Goal: Task Accomplishment & Management: Complete application form

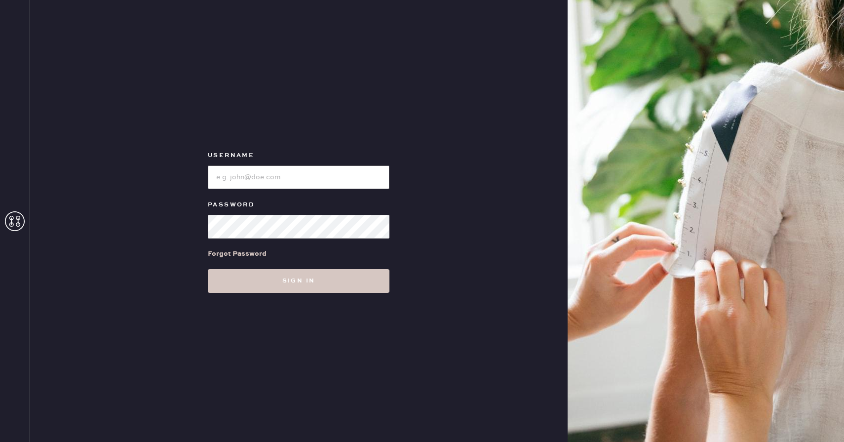
type input "reformationwhiteplains"
click at [246, 301] on div "Username Password Forgot Password Sign in" at bounding box center [299, 221] width 538 height 442
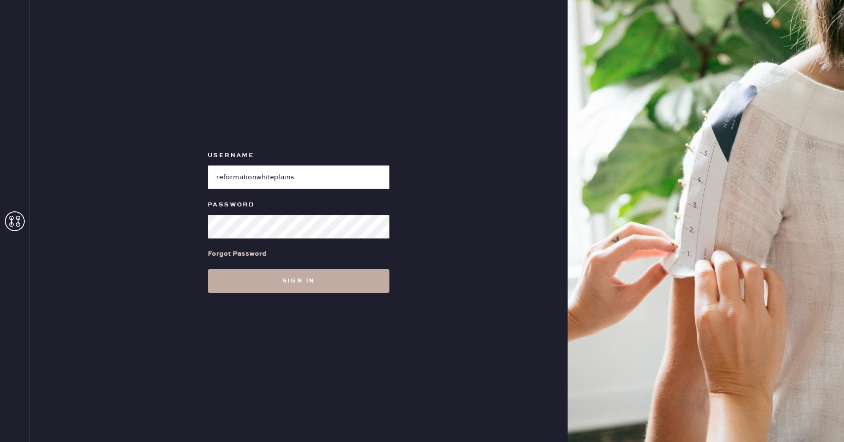
click at [241, 280] on button "Sign in" at bounding box center [299, 281] width 182 height 24
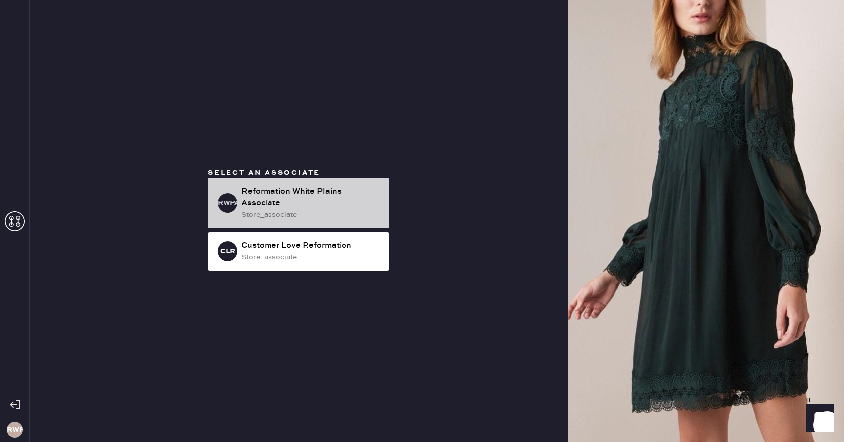
click at [273, 201] on div "Reformation White Plains Associate" at bounding box center [311, 198] width 140 height 24
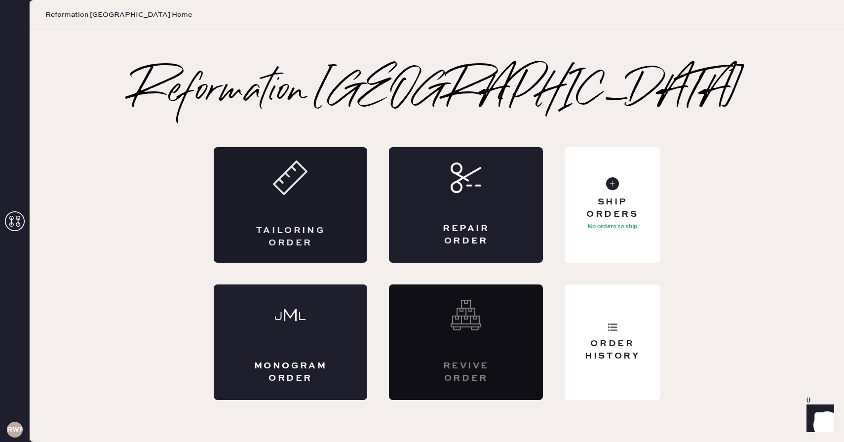
click at [286, 223] on div "Tailoring Order" at bounding box center [291, 205] width 154 height 116
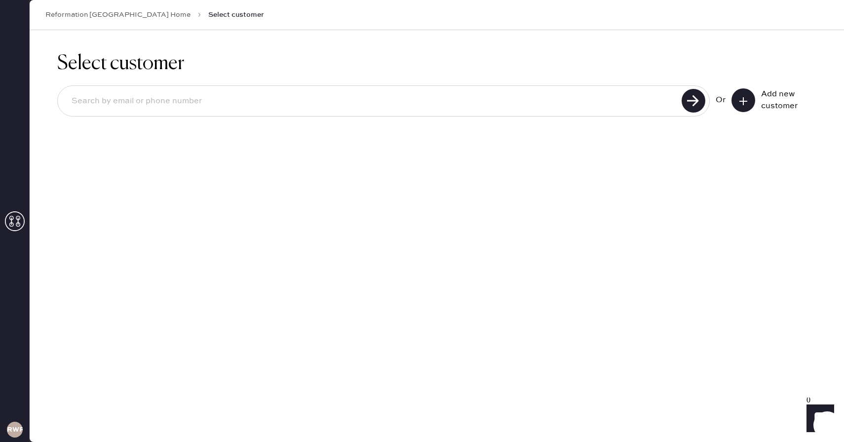
click at [309, 112] on input at bounding box center [371, 101] width 615 height 23
click at [738, 94] on button at bounding box center [744, 100] width 24 height 24
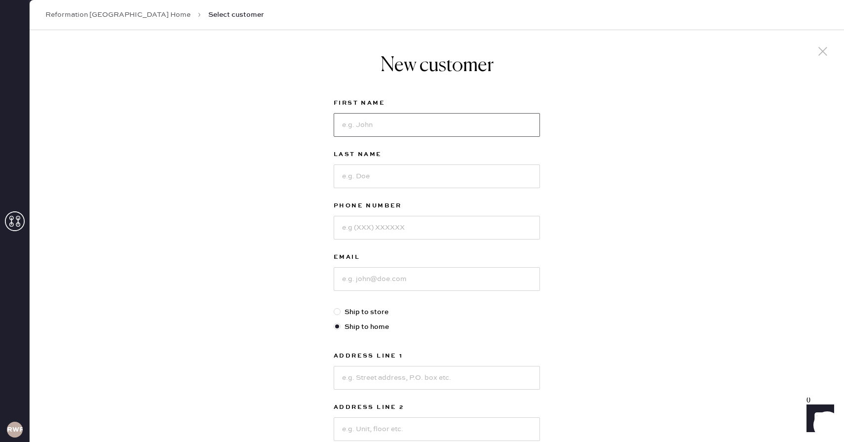
click at [442, 126] on input at bounding box center [437, 125] width 206 height 24
click at [578, 112] on div "New customer First Name Last Name Phone Number Email Ship to store Ship to home…" at bounding box center [437, 336] width 815 height 612
click at [490, 112] on div at bounding box center [437, 124] width 206 height 26
click at [477, 124] on input at bounding box center [437, 125] width 206 height 24
click at [590, 241] on div "New customer First Name Last Name Phone Number Email Ship to store Ship to home…" at bounding box center [437, 336] width 815 height 612
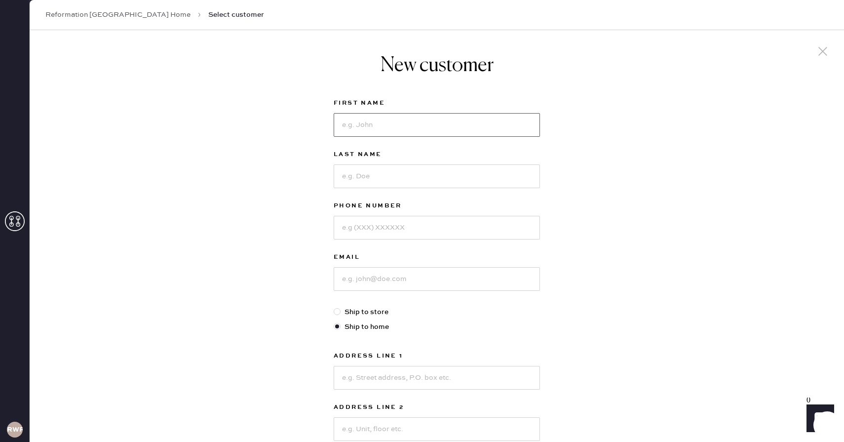
click at [512, 130] on input at bounding box center [437, 125] width 206 height 24
click at [398, 128] on input at bounding box center [437, 125] width 206 height 24
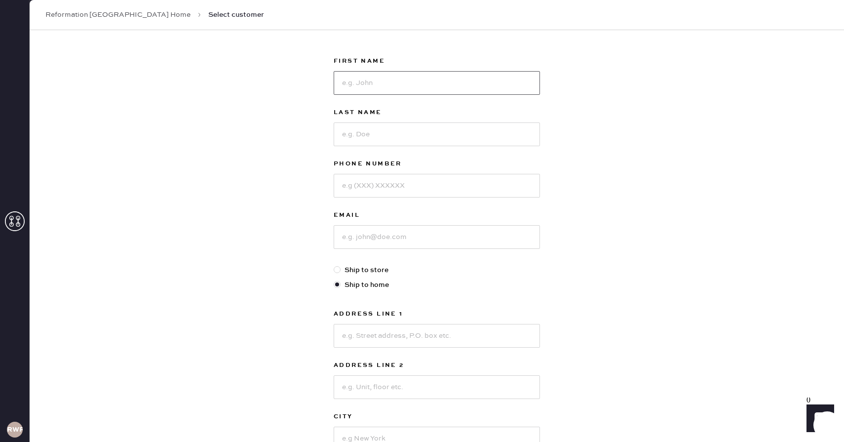
scroll to position [44, 0]
click at [394, 86] on input at bounding box center [437, 81] width 206 height 24
type input "m"
type input "Magdalicia"
type input "[PERSON_NAME]"
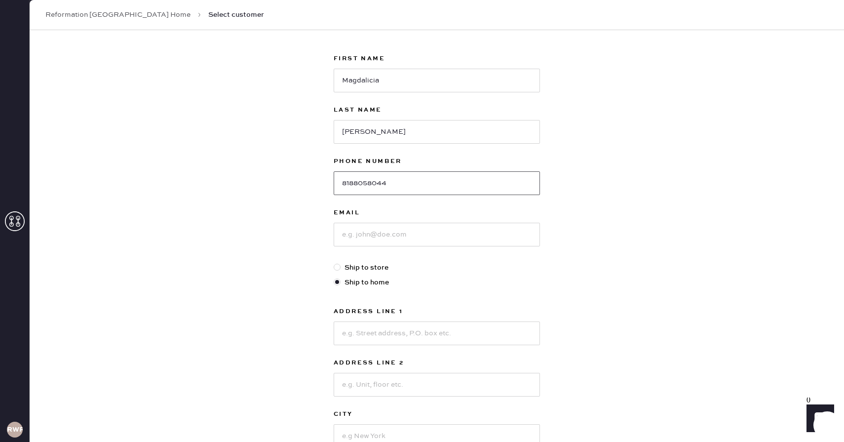
type input "8188058044"
type input "n"
type input "[EMAIL_ADDRESS][DOMAIN_NAME]"
click at [424, 330] on input at bounding box center [437, 334] width 206 height 24
type input "[STREET_ADDRESS]"
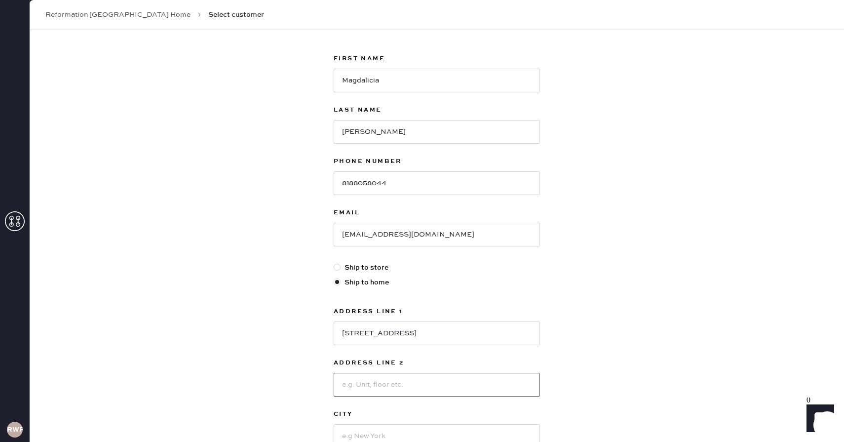
click at [397, 390] on input at bounding box center [437, 385] width 206 height 24
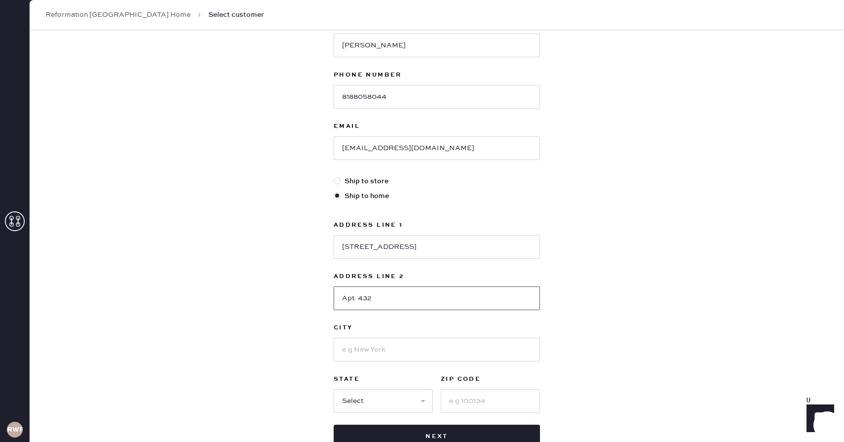
scroll to position [147, 0]
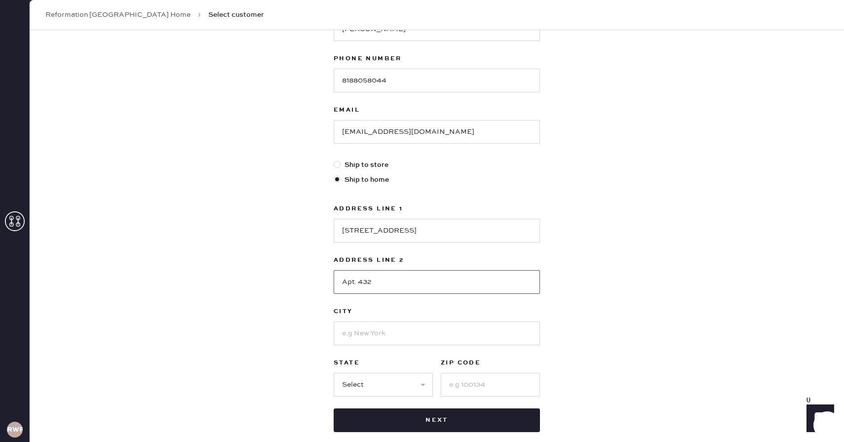
type input "Apt. 432"
click at [412, 331] on input at bounding box center [437, 334] width 206 height 24
type input "[GEOGRAPHIC_DATA]"
click at [394, 391] on select "Select AK AL AR AZ CA CO CT DC DE FL GA HI IA ID IL IN KS KY LA MA MD ME MI MN …" at bounding box center [383, 385] width 99 height 24
select select "NY"
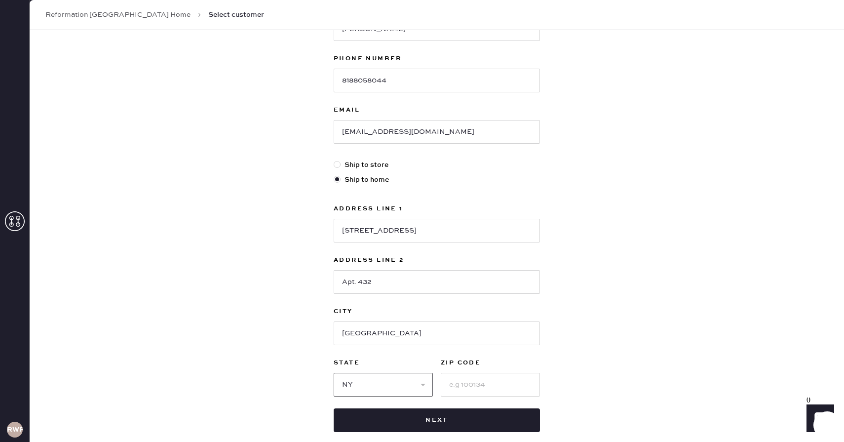
click at [334, 373] on select "Select AK AL AR AZ CA CO CT DC DE FL GA HI IA ID IL IN KS KY LA MA MD ME MI MN …" at bounding box center [383, 385] width 99 height 24
click at [487, 389] on input at bounding box center [490, 385] width 99 height 24
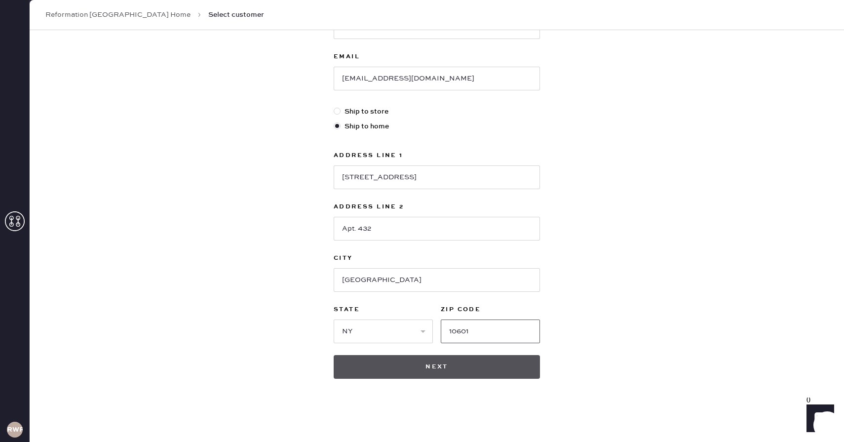
type input "10601"
click at [502, 374] on button "Next" at bounding box center [437, 367] width 206 height 24
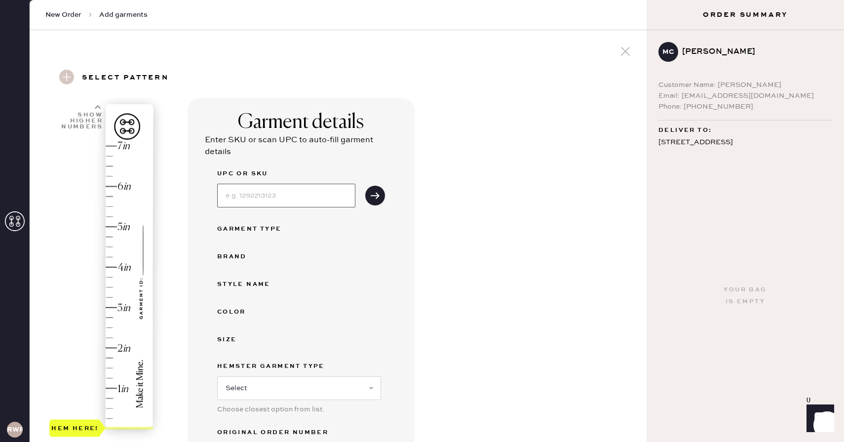
click at [279, 197] on input at bounding box center [286, 196] width 138 height 24
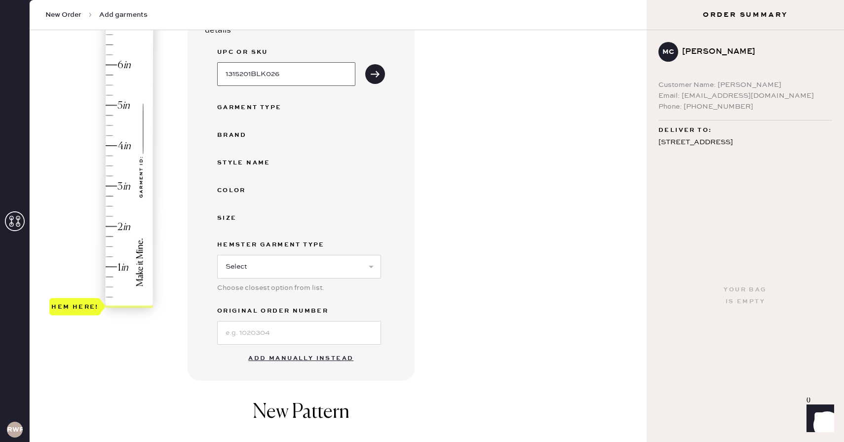
scroll to position [120, 0]
type input "1315201BLK026"
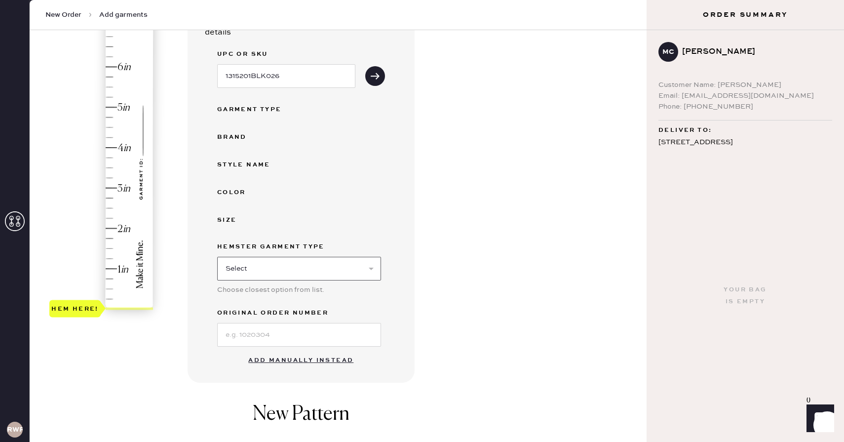
click at [270, 258] on select "Select Basic Skirt Jeans Leggings Pants Shorts Basic Sleeved Dress Basic Sleeve…" at bounding box center [299, 269] width 164 height 24
select select "2"
click at [217, 257] on select "Select Basic Skirt Jeans Leggings Pants Shorts Basic Sleeved Dress Basic Sleeve…" at bounding box center [299, 269] width 164 height 24
click at [374, 74] on icon "submit" at bounding box center [375, 76] width 10 height 10
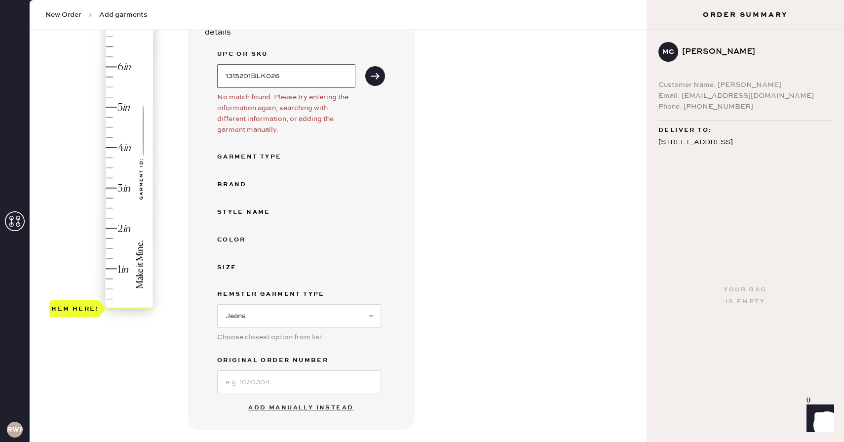
click at [292, 76] on input "1315201BLK026" at bounding box center [286, 76] width 138 height 24
click at [301, 387] on input at bounding box center [299, 382] width 164 height 24
type input "S"
type input "1"
click at [113, 269] on div "Hem here!" at bounding box center [101, 167] width 105 height 291
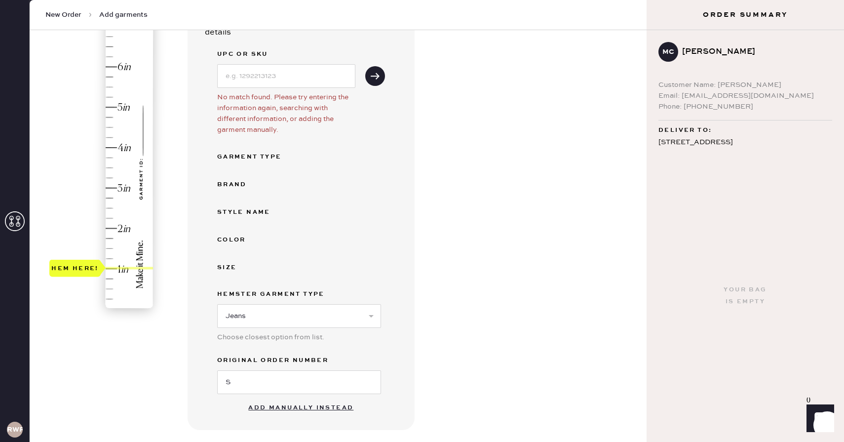
click at [113, 269] on div at bounding box center [129, 268] width 47 height 2
click at [255, 382] on input "S" at bounding box center [299, 382] width 164 height 24
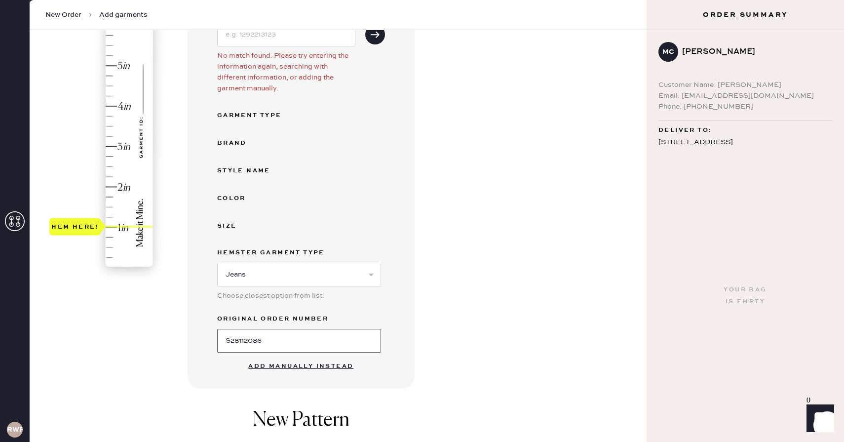
scroll to position [161, 0]
type input "S28112086"
click at [373, 35] on use "submit" at bounding box center [375, 35] width 9 height 6
click at [328, 365] on button "Add manually instead" at bounding box center [300, 367] width 117 height 20
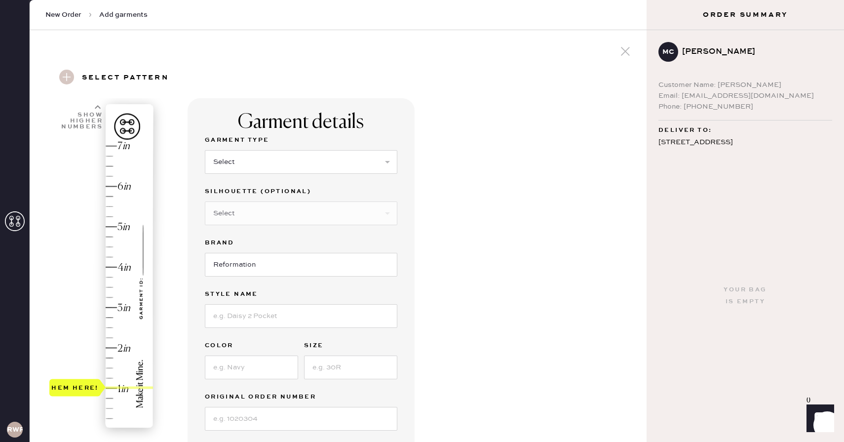
scroll to position [2, 0]
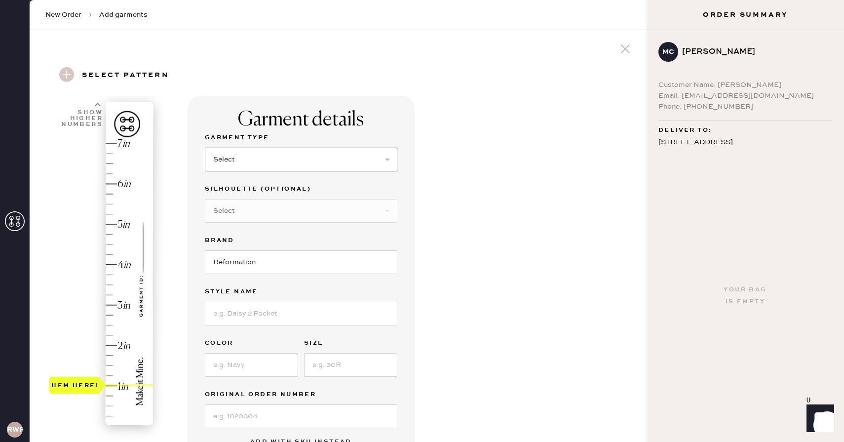
click at [283, 153] on select "Select Basic Skirt Jeans Leggings Pants Shorts Basic Sleeved Dress Basic Sleeve…" at bounding box center [301, 160] width 193 height 24
select select "2"
click at [205, 148] on select "Select Basic Skirt Jeans Leggings Pants Shorts Basic Sleeved Dress Basic Sleeve…" at bounding box center [301, 160] width 193 height 24
click at [259, 210] on select "Select Shorts Cropped Flare Boot Cut Straight Skinny Other" at bounding box center [301, 211] width 193 height 24
select select "other"
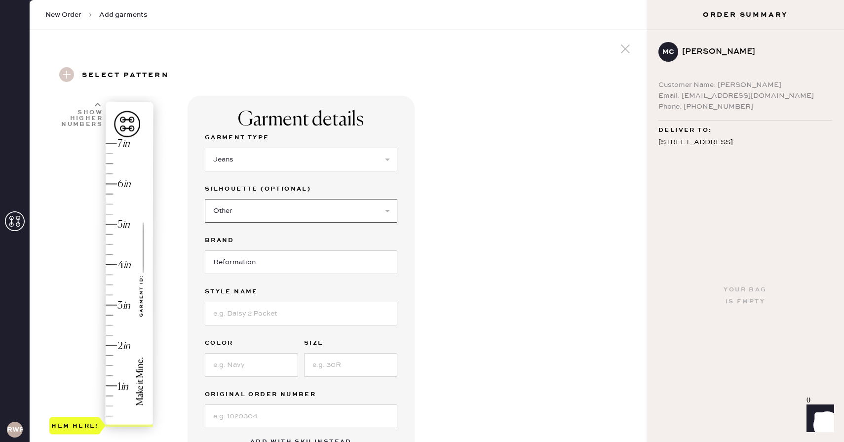
click at [205, 199] on select "Select Shorts Cropped Flare Boot Cut Straight Skinny Other" at bounding box center [301, 211] width 193 height 24
click at [270, 265] on input at bounding box center [301, 262] width 193 height 24
type input "Wide leg"
click at [261, 360] on input at bounding box center [301, 365] width 193 height 24
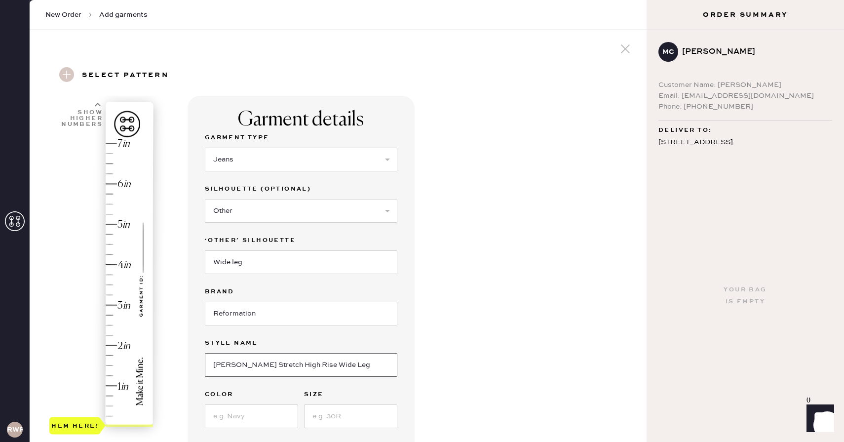
type input "Wilder Stretch High Rise Wide Leg"
click at [234, 413] on input at bounding box center [251, 416] width 93 height 24
type input "Black"
click at [320, 421] on input at bounding box center [350, 416] width 93 height 24
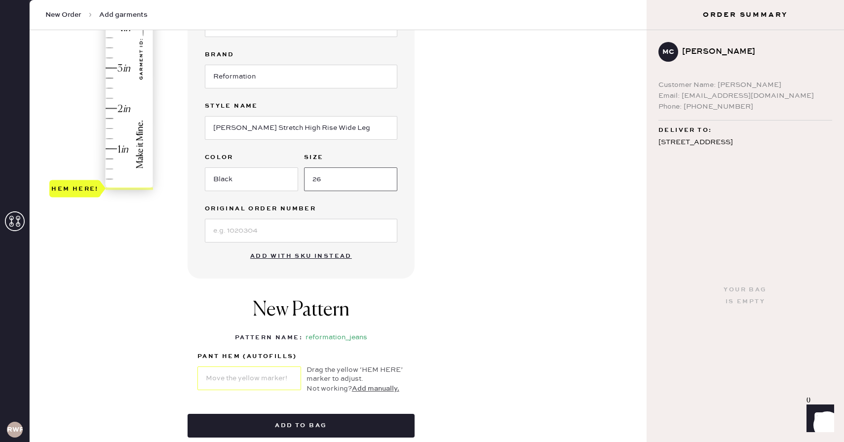
scroll to position [240, 0]
type input "26"
click at [248, 230] on input at bounding box center [301, 230] width 193 height 24
type input "S28112086"
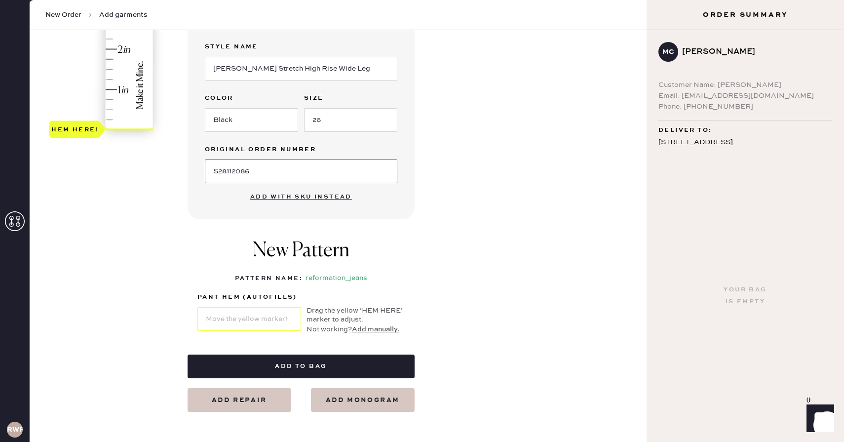
scroll to position [296, 0]
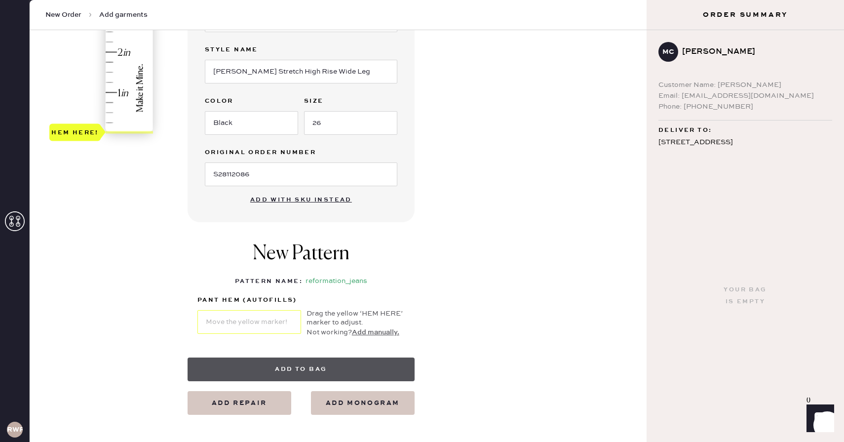
click at [336, 377] on button "Add to bag" at bounding box center [301, 370] width 227 height 24
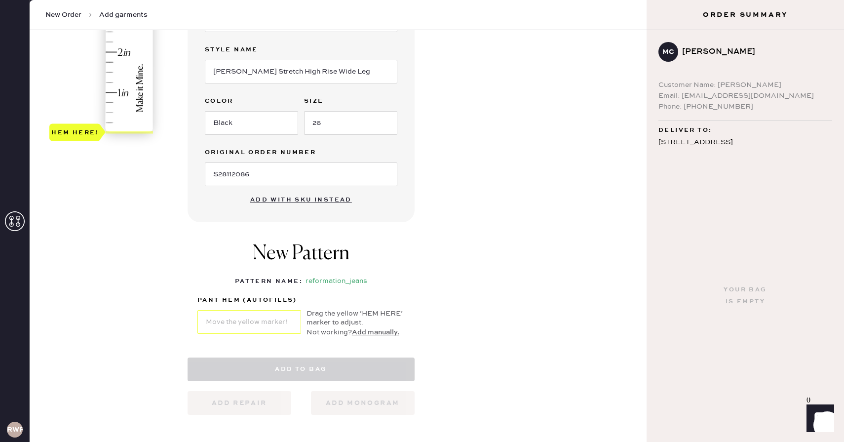
select select "2"
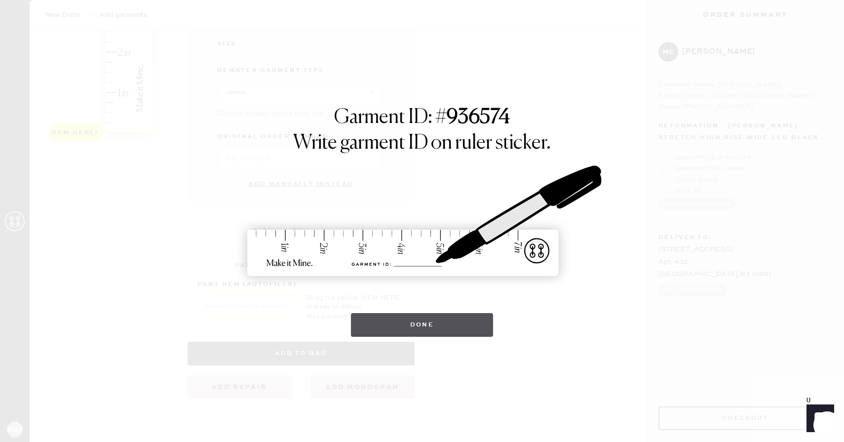
click at [403, 331] on button "Done" at bounding box center [422, 325] width 143 height 24
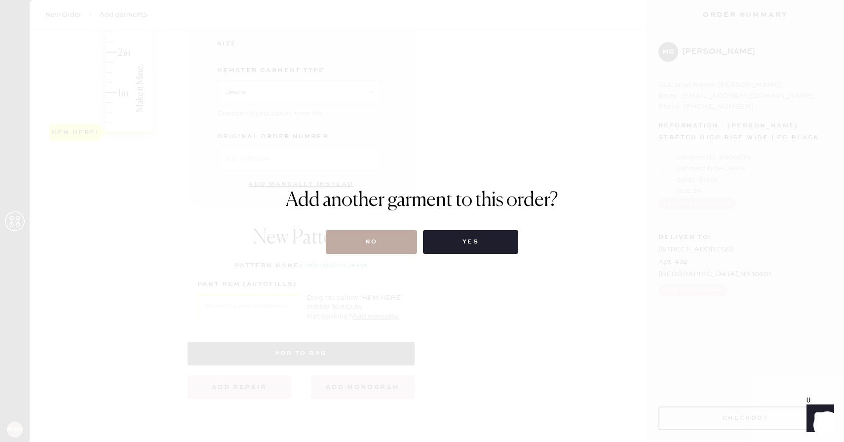
click at [390, 248] on button "No" at bounding box center [371, 242] width 91 height 24
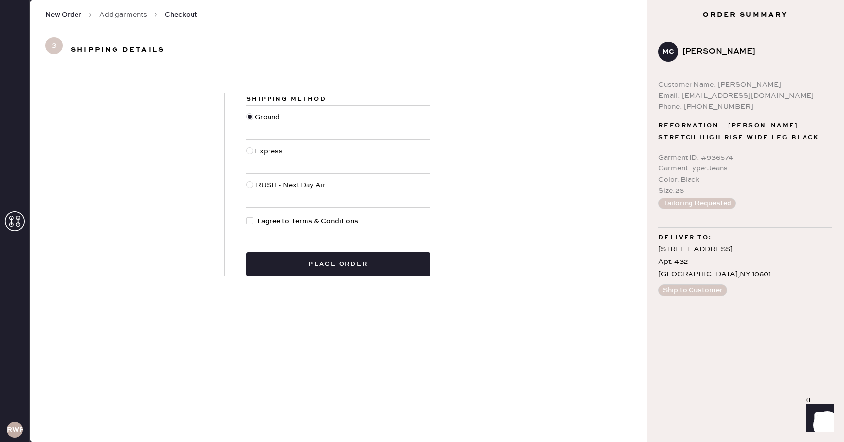
click at [253, 220] on div at bounding box center [251, 221] width 11 height 11
click at [247, 216] on input "I agree to Terms & Conditions" at bounding box center [246, 216] width 0 height 0
checkbox input "true"
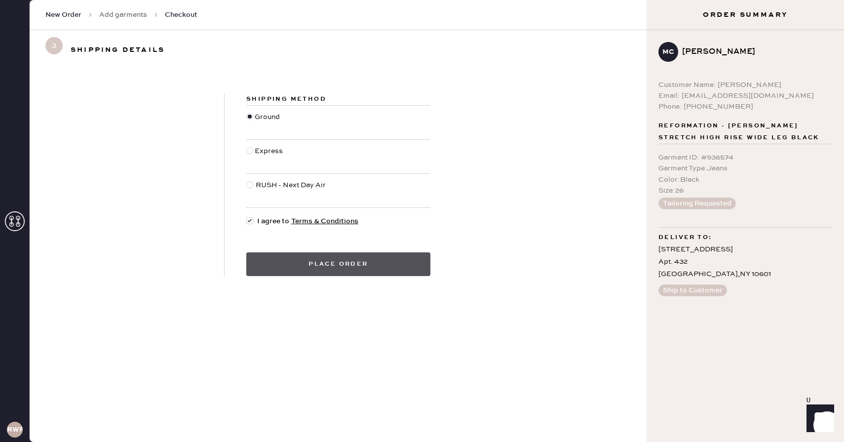
click at [330, 272] on button "Place order" at bounding box center [338, 264] width 184 height 24
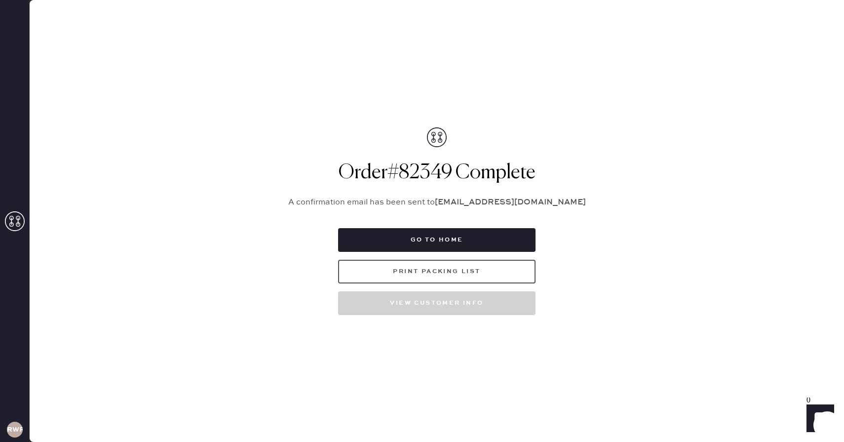
click at [362, 264] on button "Print Packing List" at bounding box center [437, 272] width 198 height 24
click at [436, 274] on button "Print Packing List" at bounding box center [437, 272] width 198 height 24
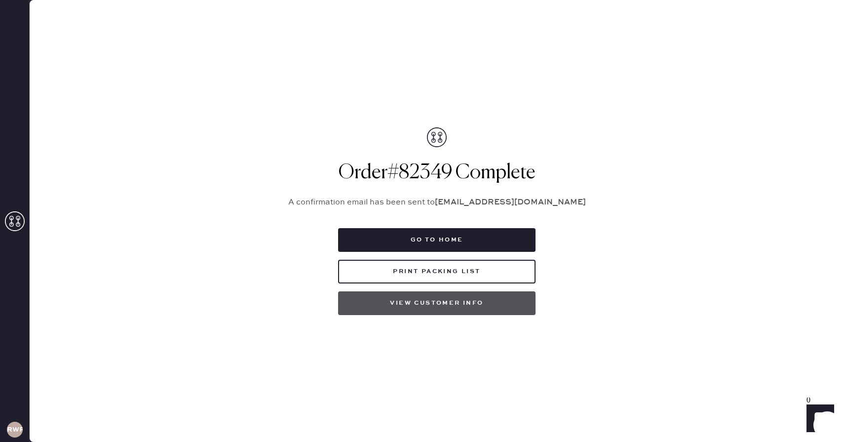
click at [417, 304] on button "View customer info" at bounding box center [437, 303] width 198 height 24
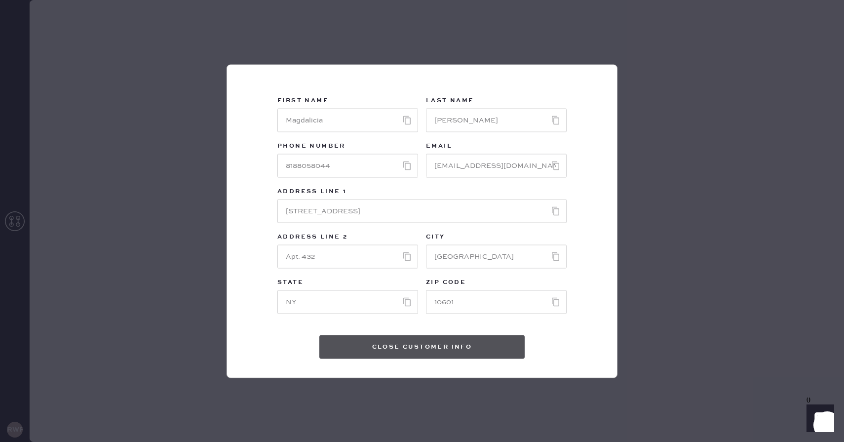
click at [402, 347] on button "Close Customer Info" at bounding box center [422, 347] width 205 height 24
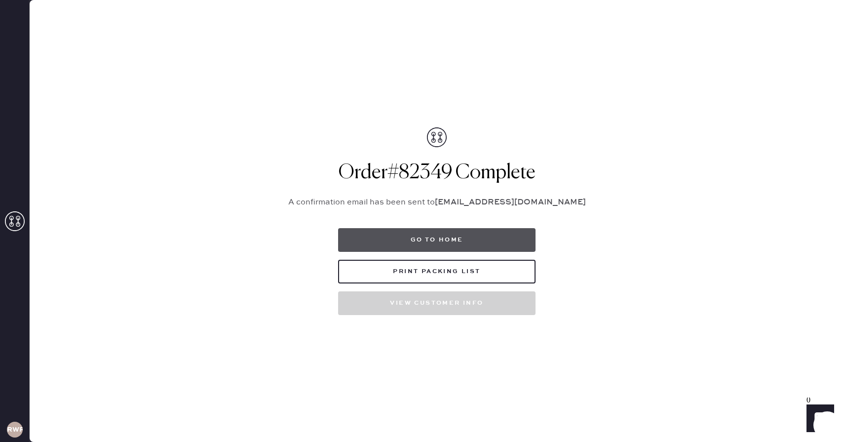
click at [454, 245] on button "Go to home" at bounding box center [437, 240] width 198 height 24
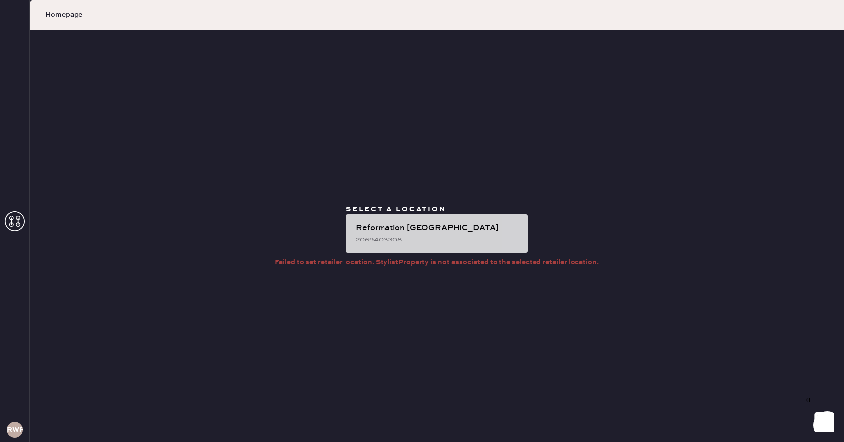
click at [446, 238] on div "2069403308" at bounding box center [438, 239] width 164 height 11
click at [440, 237] on div "2069403308" at bounding box center [438, 239] width 164 height 11
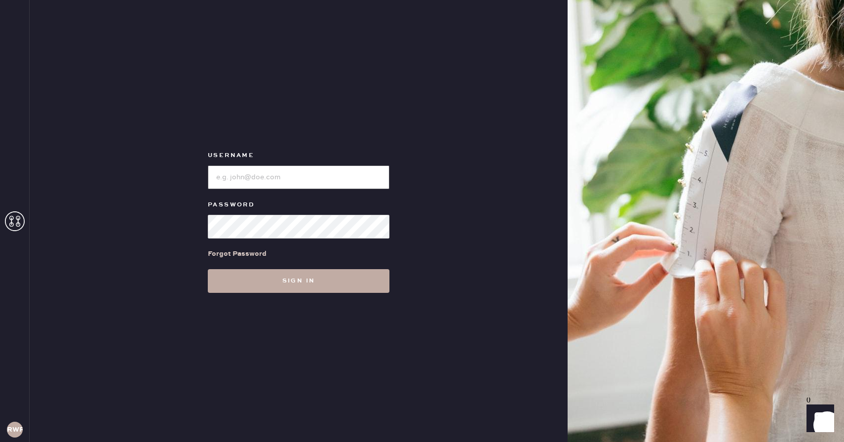
type input "reformationwhiteplains"
click at [320, 285] on button "Sign in" at bounding box center [299, 281] width 182 height 24
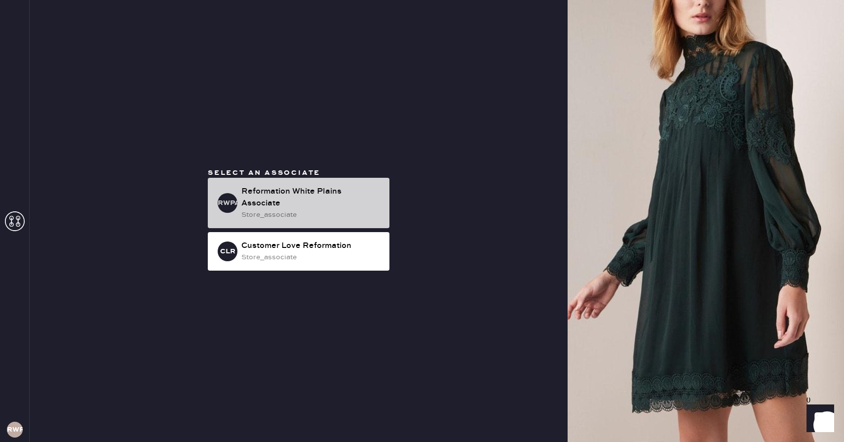
click at [325, 209] on div "store_associate" at bounding box center [311, 214] width 140 height 11
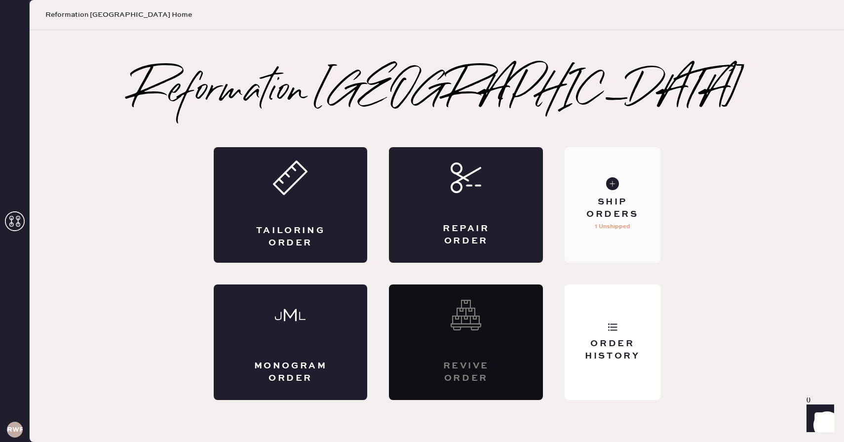
click at [606, 239] on div "Ship Orders 1 Unshipped" at bounding box center [612, 205] width 95 height 116
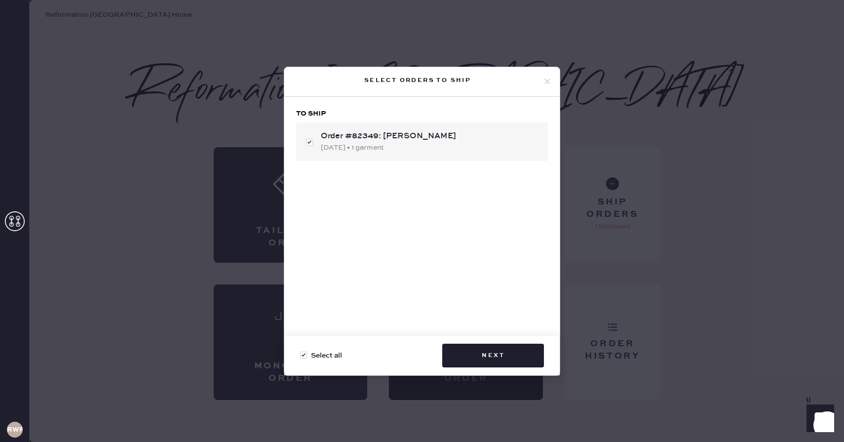
checkbox input "true"
click at [490, 354] on button "Next" at bounding box center [493, 356] width 102 height 24
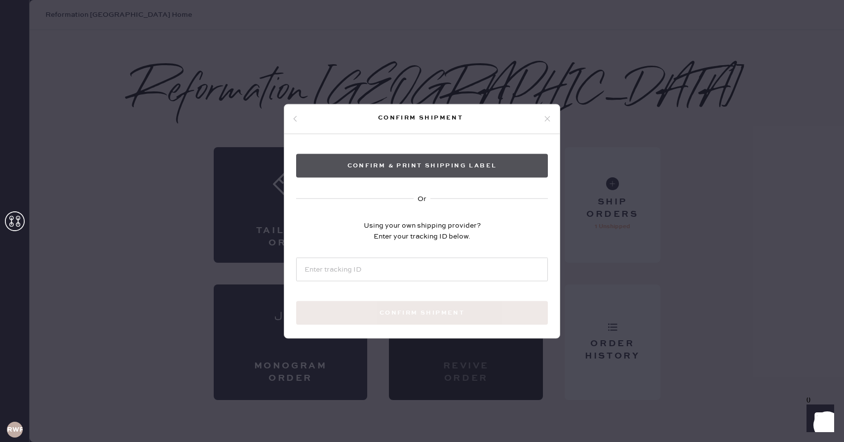
click at [509, 157] on button "Confirm & Print shipping label" at bounding box center [422, 166] width 252 height 24
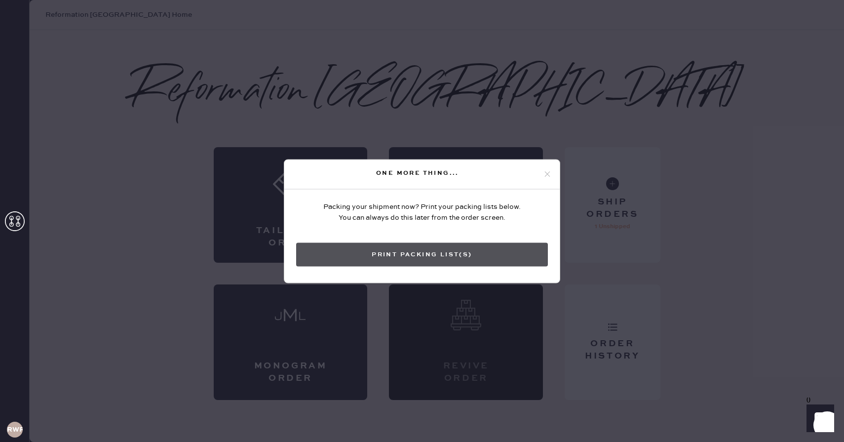
click at [437, 261] on button "Print Packing List(s)" at bounding box center [422, 254] width 252 height 24
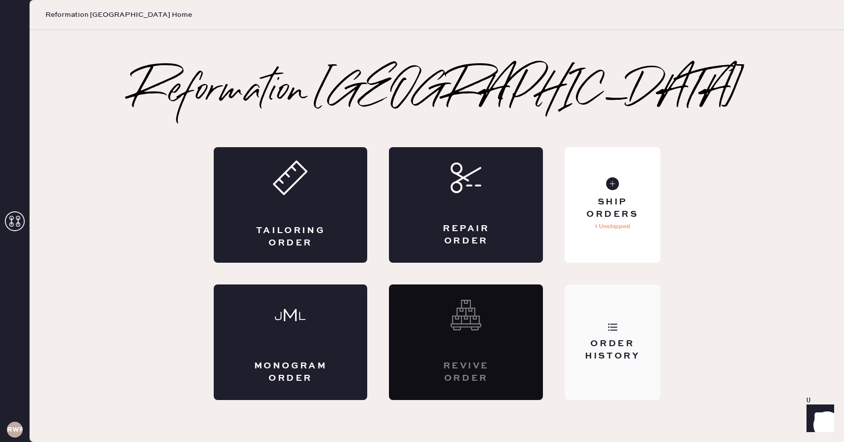
click at [604, 319] on div "Order History" at bounding box center [612, 342] width 95 height 116
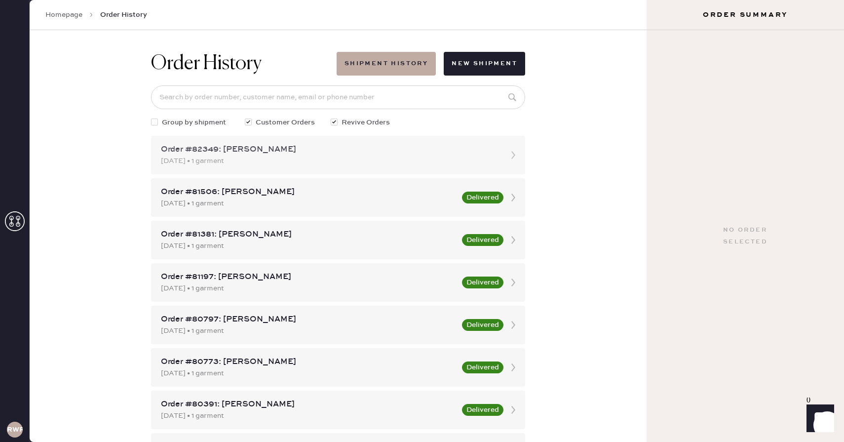
click at [324, 157] on div "[DATE] • 1 garment" at bounding box center [329, 161] width 337 height 11
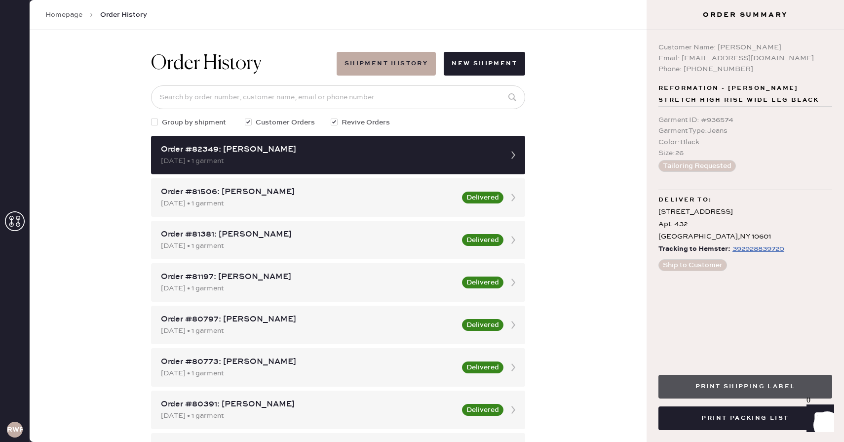
click at [732, 386] on button "Print Shipping Label" at bounding box center [746, 387] width 174 height 24
click at [718, 383] on button "Print Shipping Label" at bounding box center [746, 387] width 174 height 24
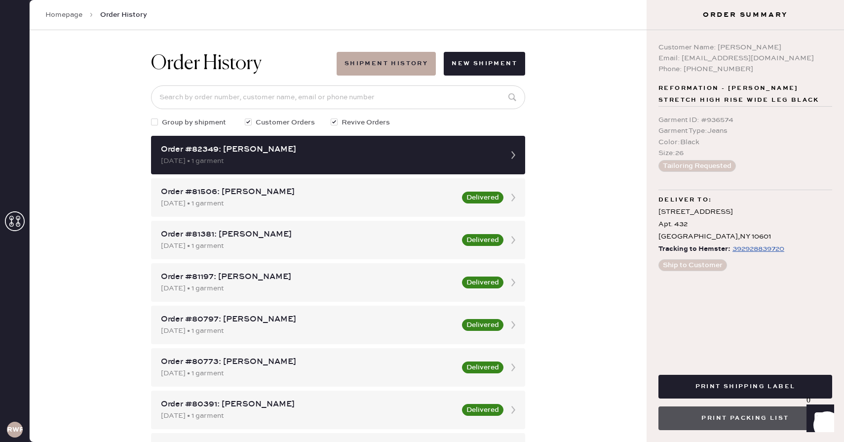
click at [707, 425] on button "Print Packing List" at bounding box center [746, 418] width 174 height 24
